Goal: Check status

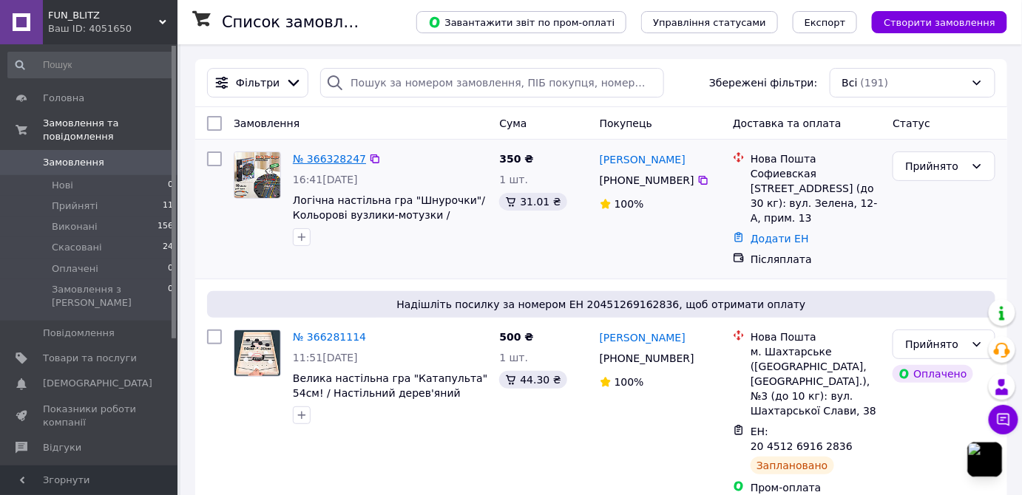
click at [339, 155] on link "№ 366328247" at bounding box center [329, 159] width 73 height 12
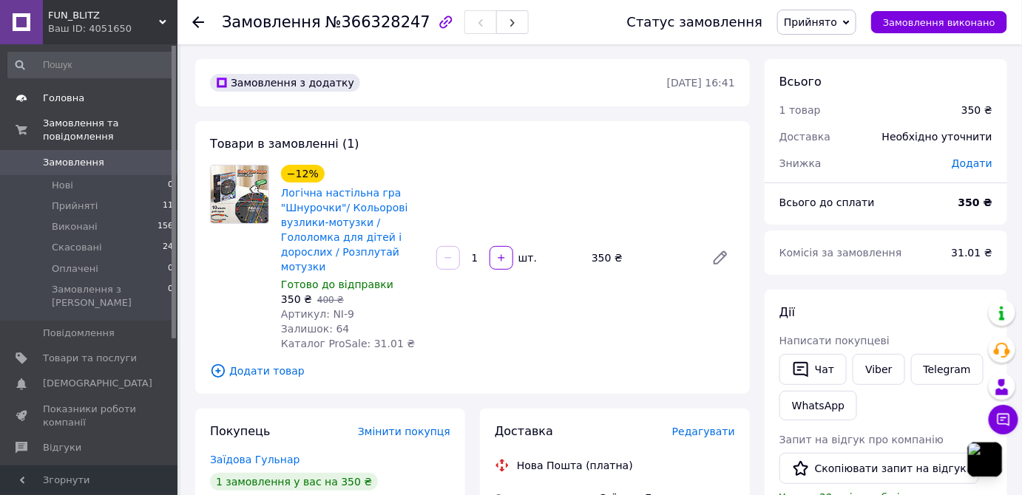
click at [72, 104] on span "Головна" at bounding box center [63, 98] width 41 height 13
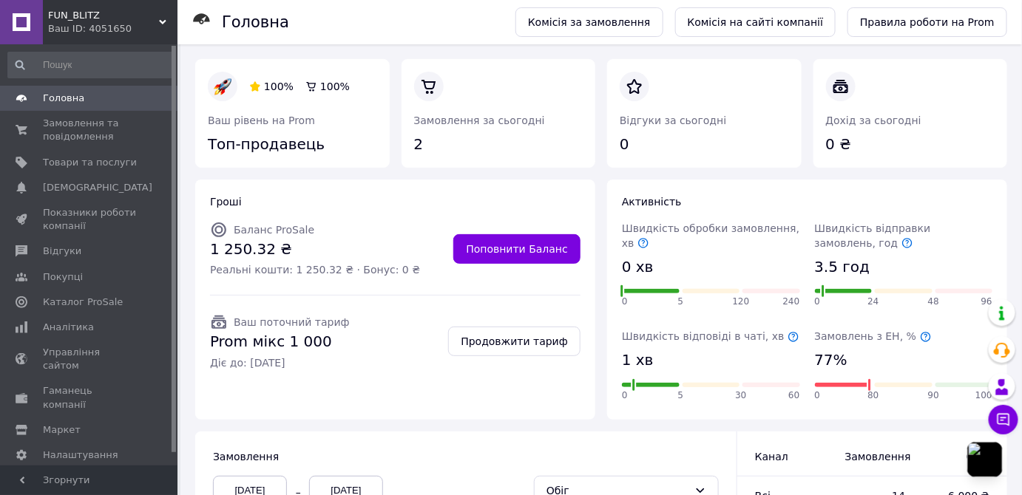
click at [920, 336] on icon at bounding box center [926, 337] width 12 height 12
click at [58, 328] on span "Аналітика" at bounding box center [68, 327] width 51 height 13
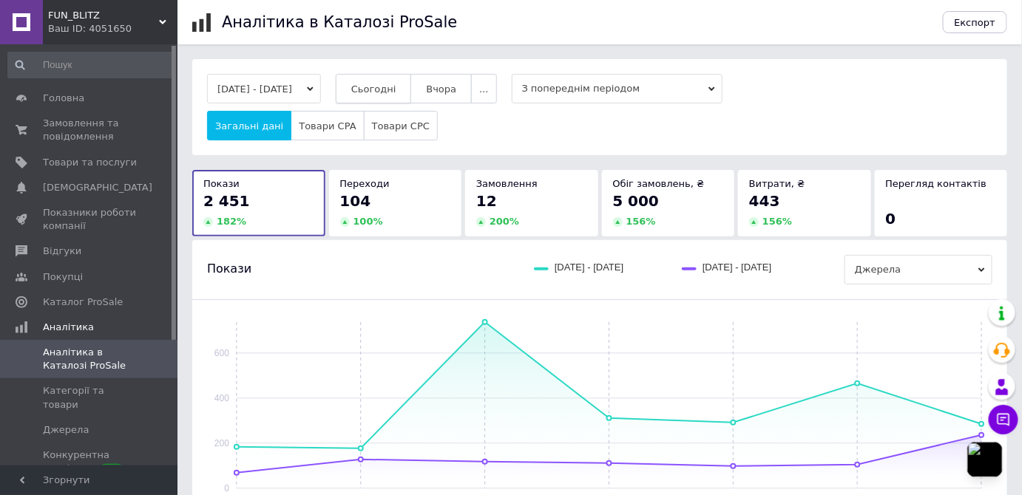
click at [399, 81] on button "Сьогодні" at bounding box center [374, 89] width 76 height 30
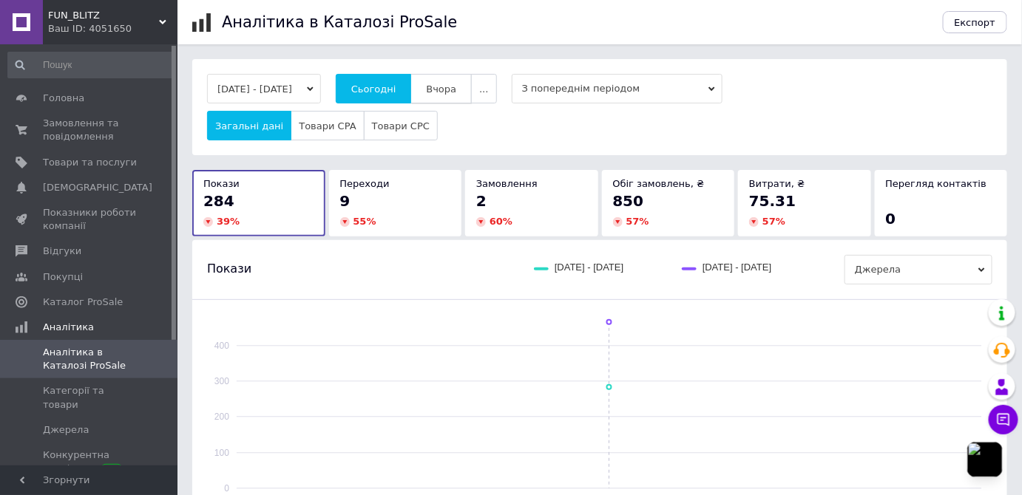
click at [453, 89] on span "Вчора" at bounding box center [441, 89] width 30 height 11
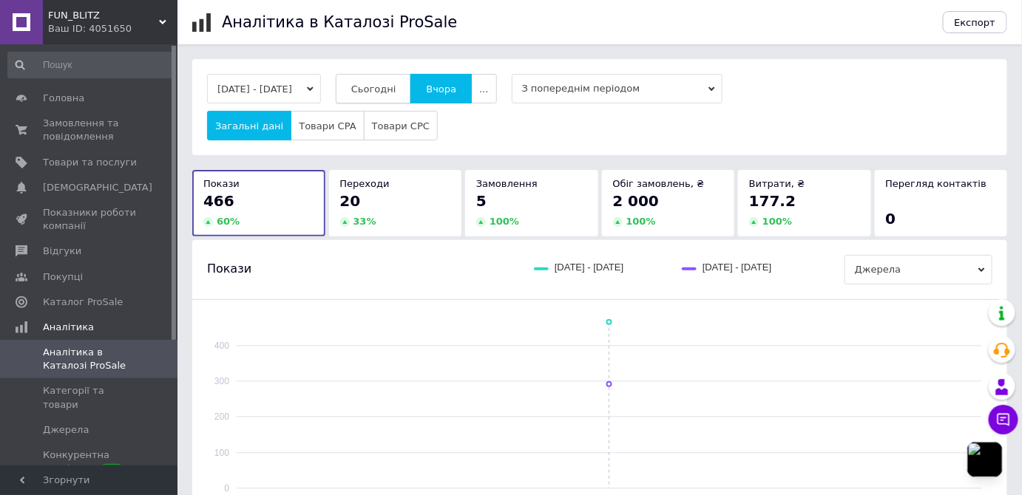
click at [382, 91] on span "Сьогодні" at bounding box center [373, 89] width 45 height 11
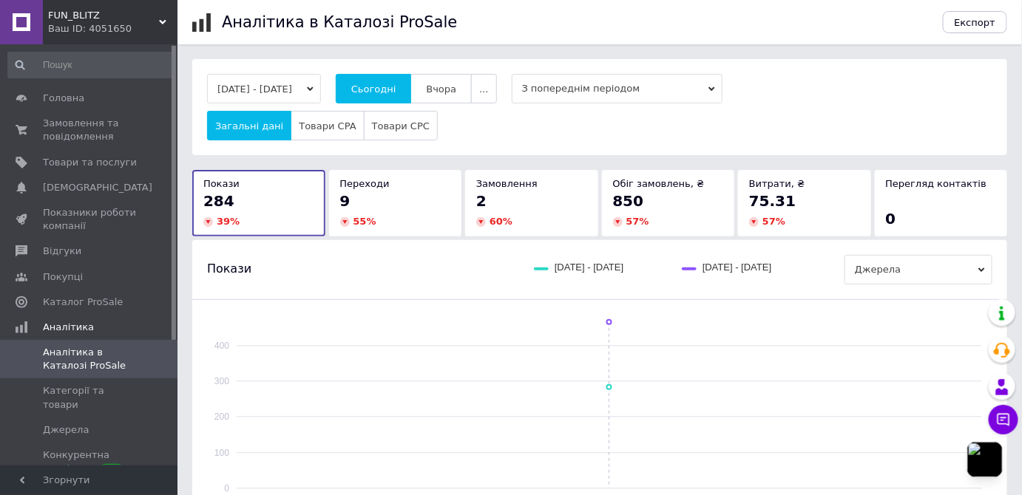
click at [293, 268] on div "Покази 12.10.2025 - 12.10.2025 11.10.2025 - 11.10.2025 Джерела" at bounding box center [599, 270] width 785 height 30
